Goal: Information Seeking & Learning: Learn about a topic

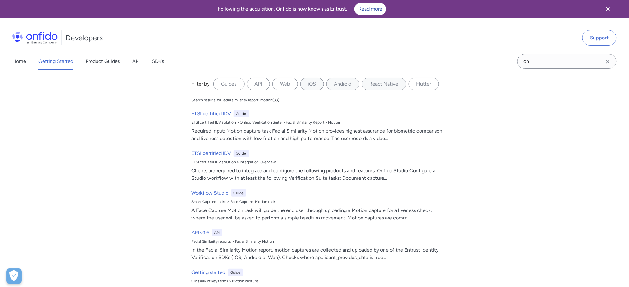
type input "n"
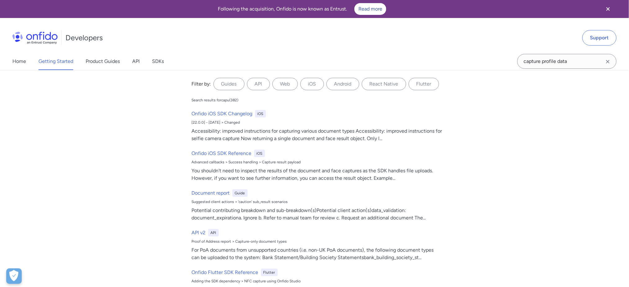
type input "capture profile data"
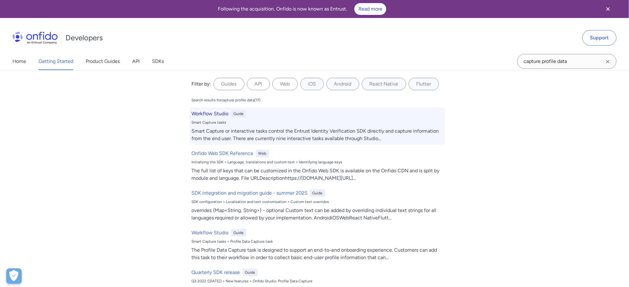
click at [220, 113] on h6 "Workflow Studio" at bounding box center [210, 113] width 37 height 7
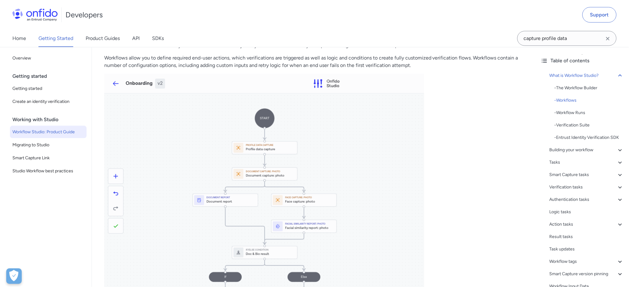
scroll to position [289, 0]
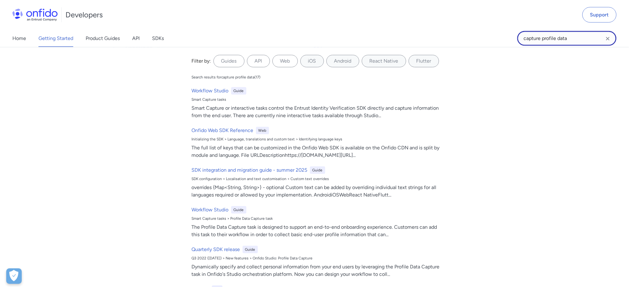
drag, startPoint x: 543, startPoint y: 38, endPoint x: 584, endPoint y: 36, distance: 41.0
click at [584, 36] on input "capture profile data" at bounding box center [566, 38] width 99 height 15
click at [567, 39] on input "capture profile data" at bounding box center [566, 38] width 99 height 15
drag, startPoint x: 543, startPoint y: 38, endPoint x: 483, endPoint y: 38, distance: 60.2
click at [483, 38] on div "Home Getting Started Product Guides API SDKs capture profile data capture profi…" at bounding box center [314, 38] width 629 height 17
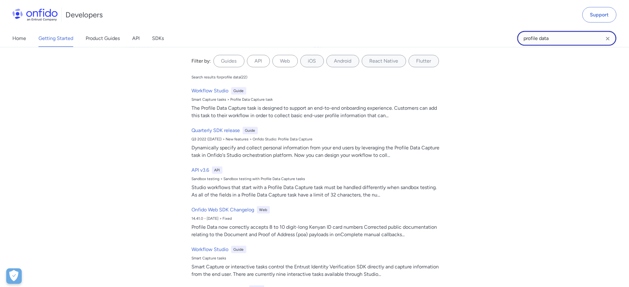
click at [559, 32] on input "profile data" at bounding box center [566, 38] width 99 height 15
click at [222, 61] on label "Guides" at bounding box center [228, 61] width 31 height 12
click at [0, 0] on input "Guides" at bounding box center [0, 0] width 0 height 0
click at [569, 35] on input "profile data" at bounding box center [566, 38] width 99 height 15
type input "profile data capture"
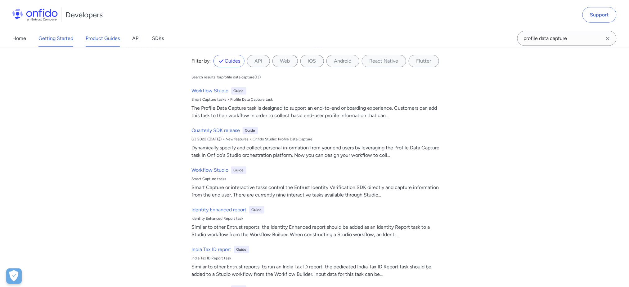
click at [109, 40] on link "Product Guides" at bounding box center [103, 38] width 34 height 17
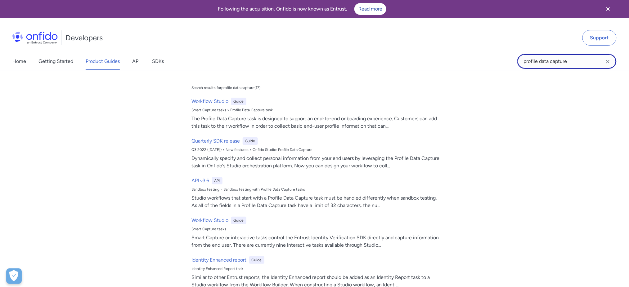
click at [556, 59] on input "profile data capture" at bounding box center [566, 61] width 99 height 15
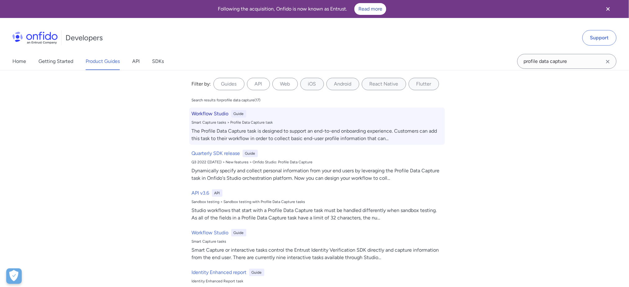
click at [211, 112] on h6 "Workflow Studio" at bounding box center [210, 113] width 37 height 7
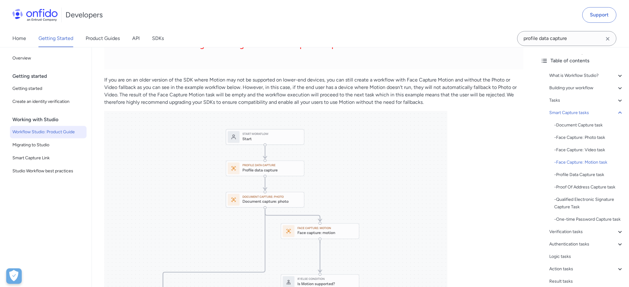
scroll to position [3175, 0]
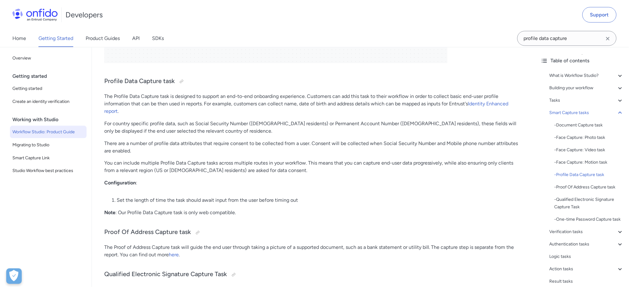
scroll to position [3671, 0]
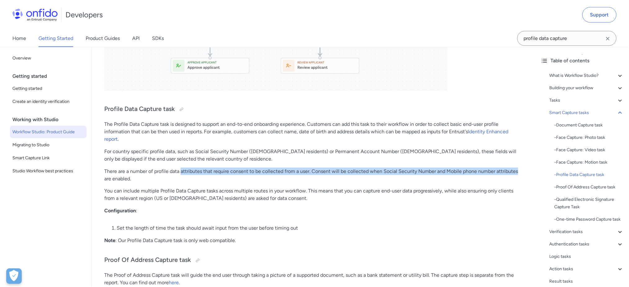
drag, startPoint x: 181, startPoint y: 164, endPoint x: 523, endPoint y: 164, distance: 342.4
click at [523, 168] on p "There are a number of profile data attributes that require consent to be collec…" at bounding box center [313, 175] width 419 height 15
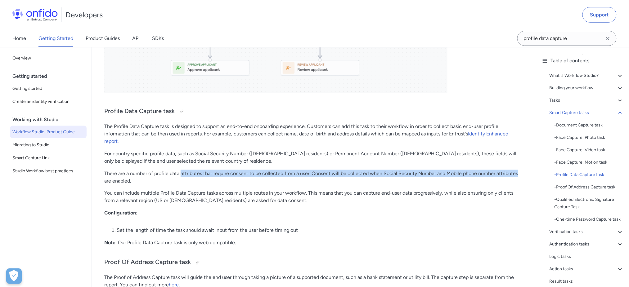
scroll to position [3630, 0]
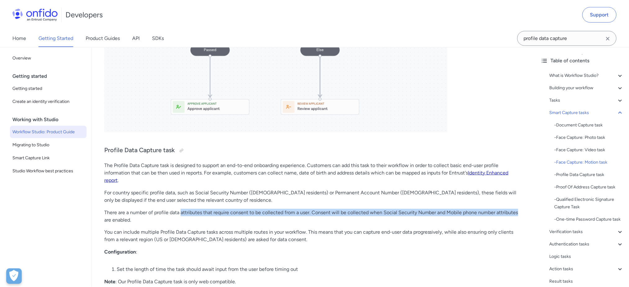
click at [486, 170] on link "Identity Enhanced report" at bounding box center [306, 176] width 404 height 13
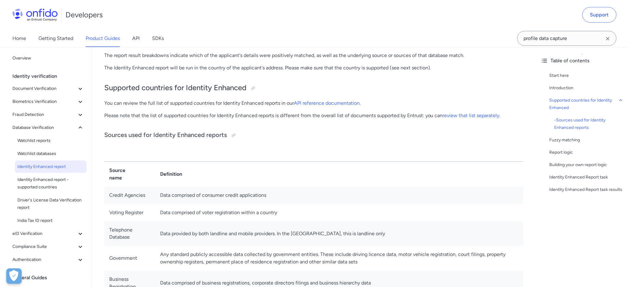
scroll to position [83, 0]
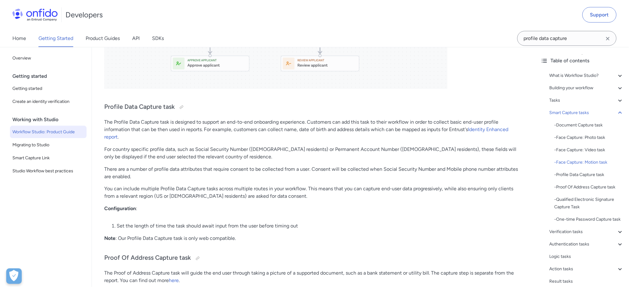
scroll to position [3688, 0]
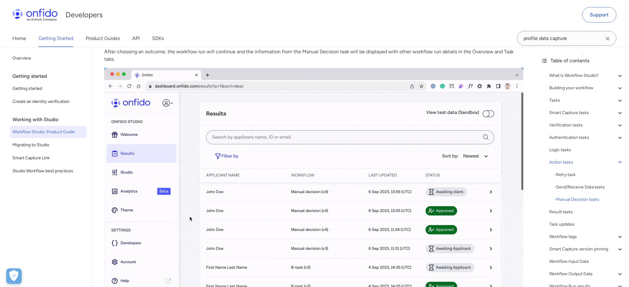
scroll to position [12165, 0]
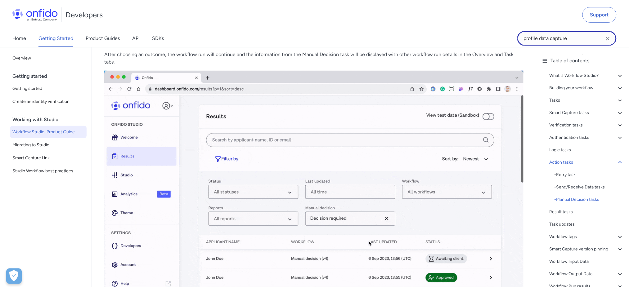
click at [578, 38] on input "profile data capture" at bounding box center [566, 38] width 99 height 15
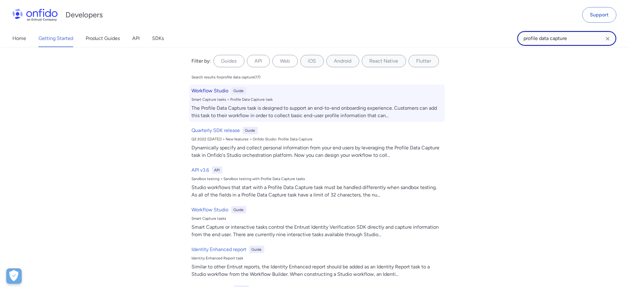
scroll to position [11999, 0]
click at [300, 112] on div "The Profile Data Capture task is designed to support an end-to-end onboarding e…" at bounding box center [317, 112] width 251 height 15
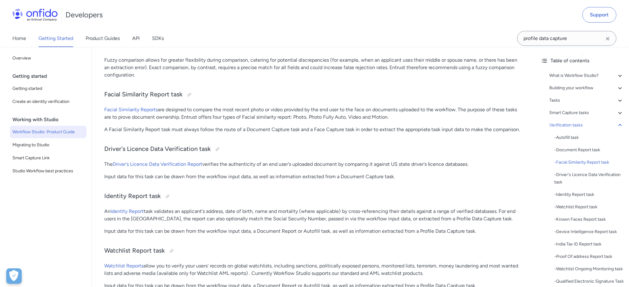
scroll to position [5169, 0]
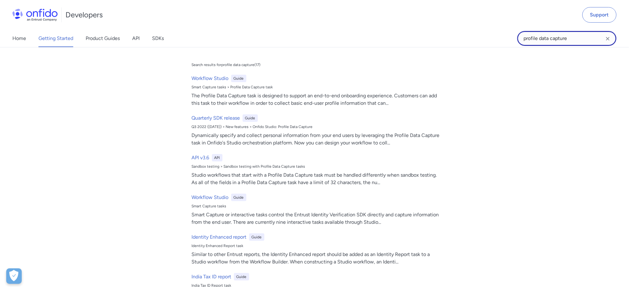
click at [570, 38] on input "profile data capture" at bounding box center [566, 38] width 99 height 15
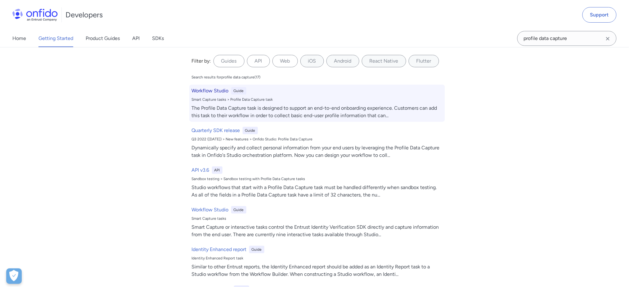
click at [209, 89] on h6 "Workflow Studio" at bounding box center [210, 90] width 37 height 7
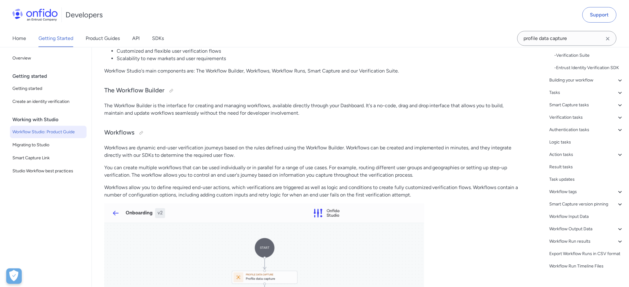
scroll to position [83, 0]
click at [569, 208] on div "Workflow Input Data" at bounding box center [586, 203] width 74 height 7
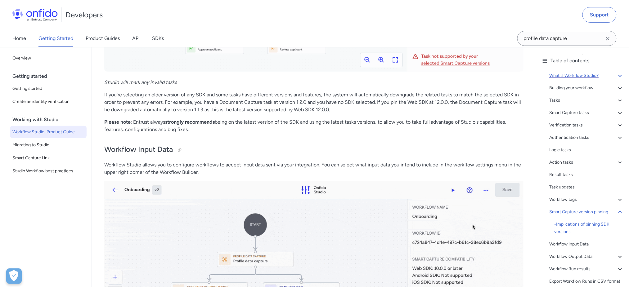
click at [616, 76] on icon at bounding box center [619, 75] width 7 height 7
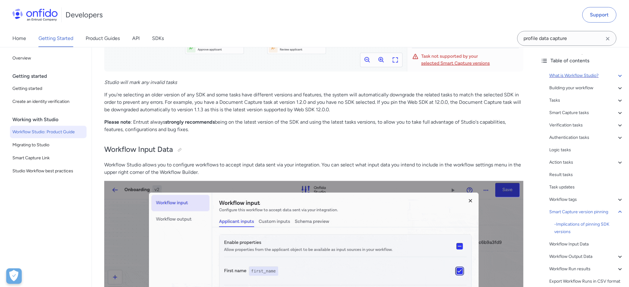
scroll to position [70, 0]
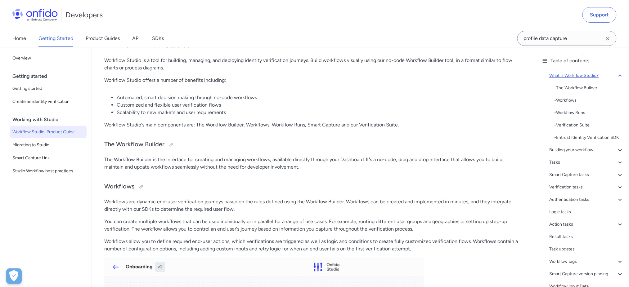
click at [616, 73] on icon at bounding box center [619, 75] width 7 height 7
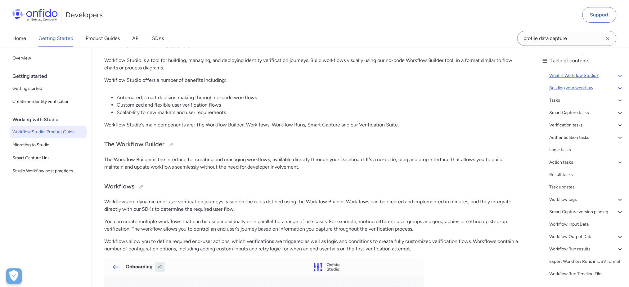
click at [616, 88] on icon at bounding box center [619, 87] width 7 height 7
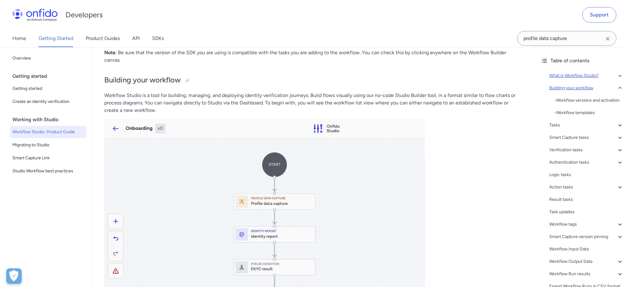
click at [616, 88] on icon at bounding box center [619, 87] width 7 height 7
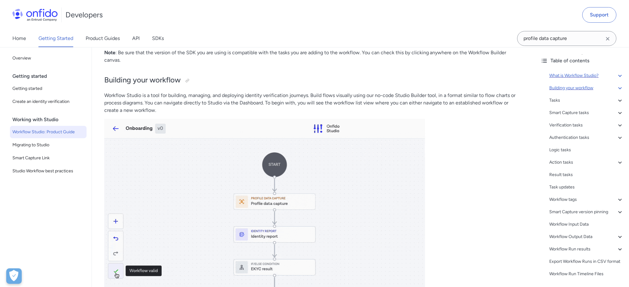
click at [618, 88] on icon at bounding box center [619, 88] width 3 height 2
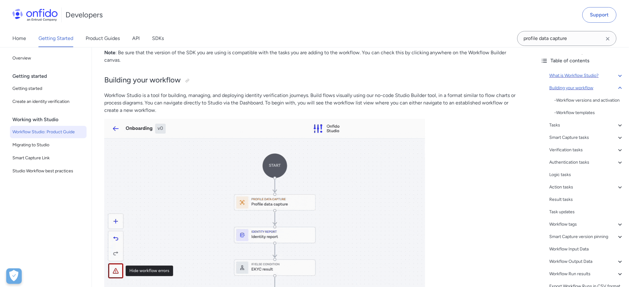
click at [616, 88] on icon at bounding box center [619, 87] width 7 height 7
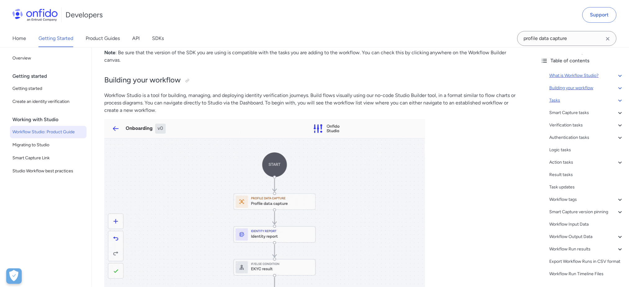
click at [616, 99] on icon at bounding box center [619, 100] width 7 height 7
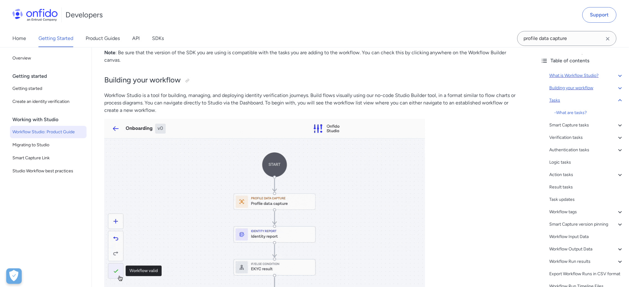
scroll to position [1841, 0]
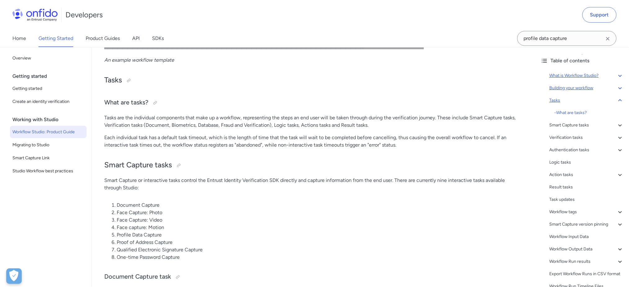
click at [616, 98] on icon at bounding box center [619, 100] width 7 height 7
click at [616, 112] on icon at bounding box center [619, 112] width 7 height 7
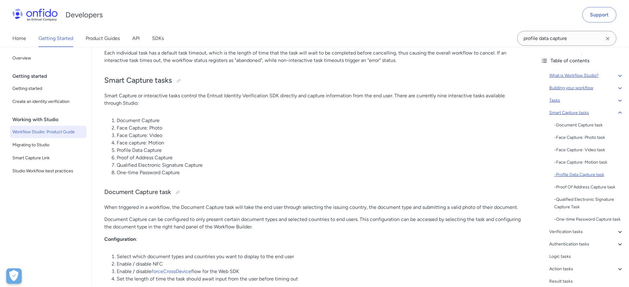
click at [579, 174] on div "- Profile Data Capture task" at bounding box center [588, 174] width 69 height 7
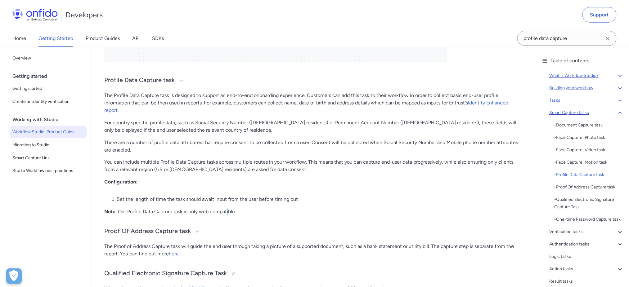
drag, startPoint x: 221, startPoint y: 205, endPoint x: 214, endPoint y: 207, distance: 6.5
click at [216, 208] on p "Note : Our Profile Data Capture task is only web compatible." at bounding box center [313, 211] width 419 height 7
click at [159, 208] on p "Note : Our Profile Data Capture task is only web compatible." at bounding box center [313, 211] width 419 height 7
drag, startPoint x: 132, startPoint y: 207, endPoint x: 256, endPoint y: 206, distance: 123.5
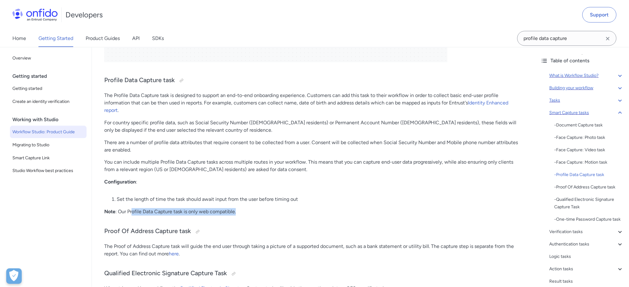
click at [256, 208] on p "Note : Our Profile Data Capture task is only web compatible." at bounding box center [313, 211] width 419 height 7
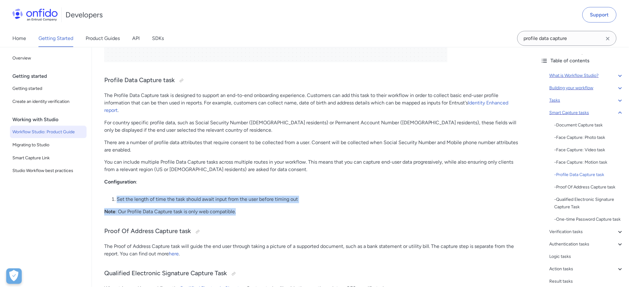
drag, startPoint x: 226, startPoint y: 201, endPoint x: 151, endPoint y: 186, distance: 76.6
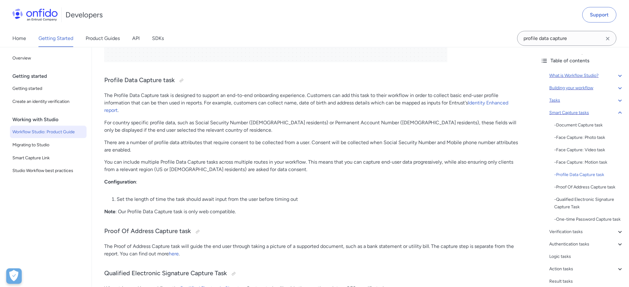
scroll to position [3741, 0]
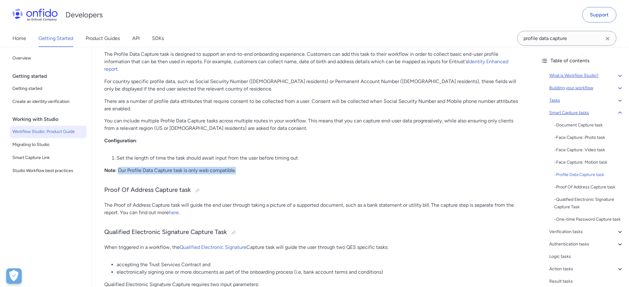
drag, startPoint x: 237, startPoint y: 162, endPoint x: 119, endPoint y: 165, distance: 117.9
click at [119, 167] on p "Note : Our Profile Data Capture task is only web compatible." at bounding box center [313, 170] width 419 height 7
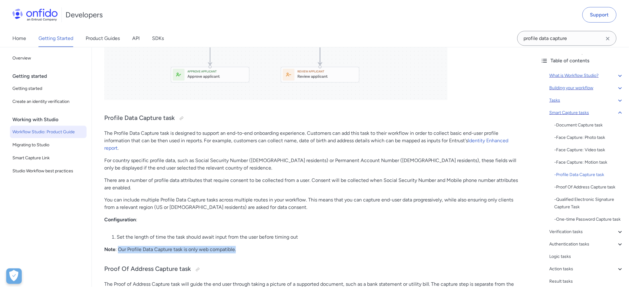
scroll to position [3659, 0]
